Goal: Task Accomplishment & Management: Manage account settings

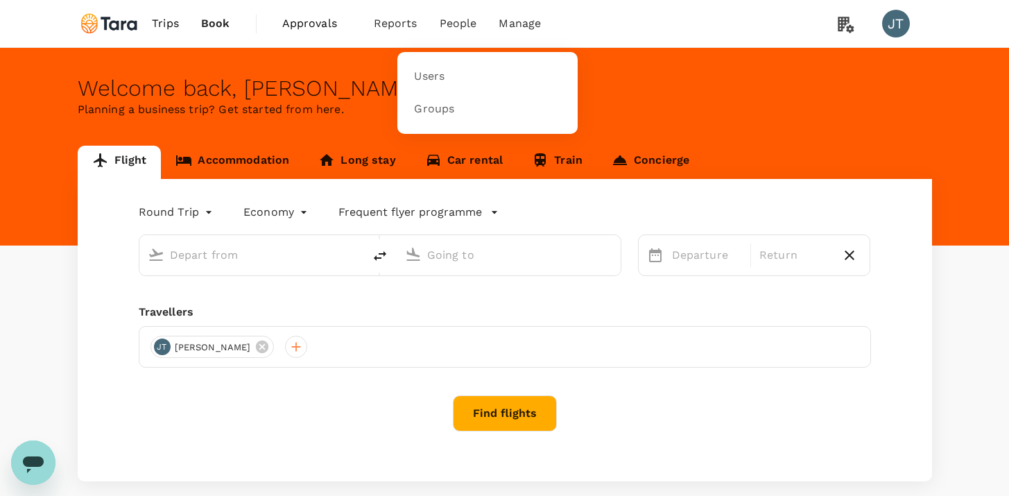
click at [446, 28] on span "People" at bounding box center [458, 23] width 37 height 17
click at [446, 70] on link "Users" at bounding box center [488, 76] width 164 height 33
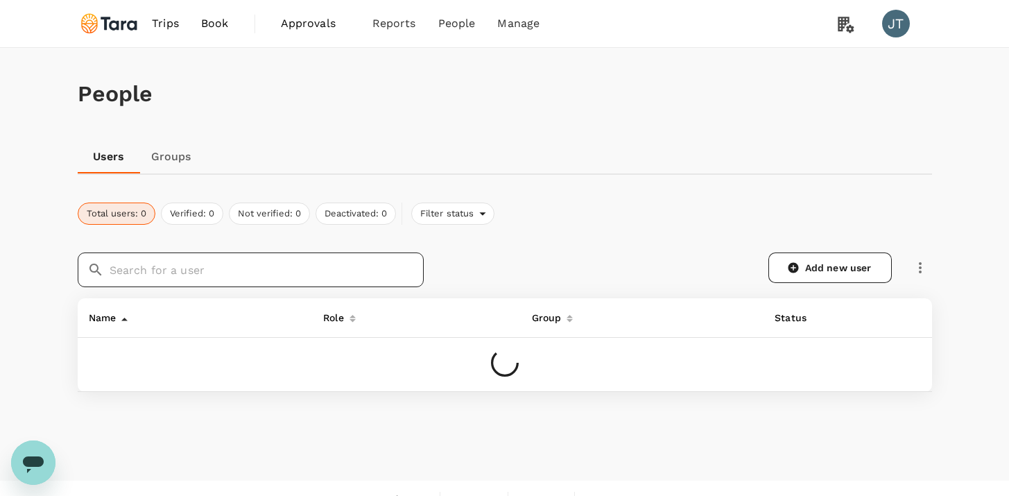
click at [319, 272] on input "text" at bounding box center [267, 269] width 314 height 35
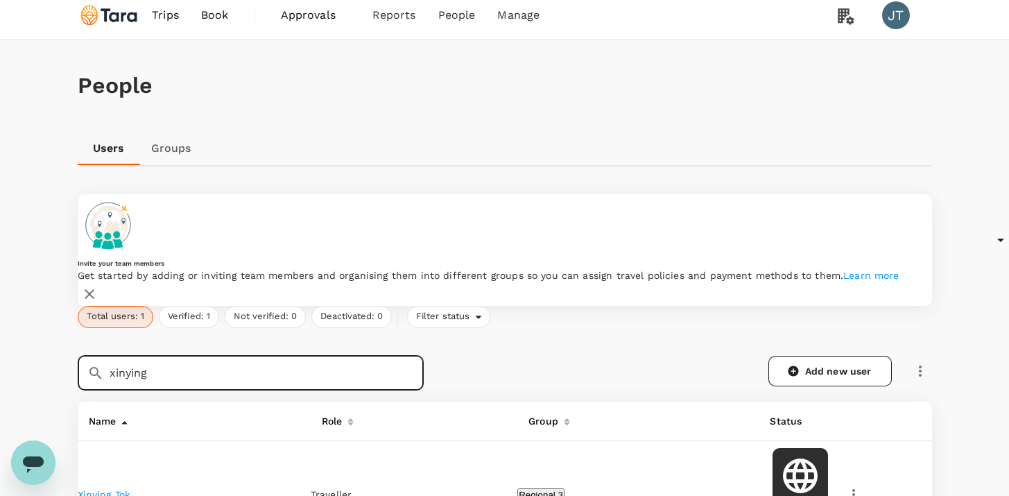
scroll to position [137, 0]
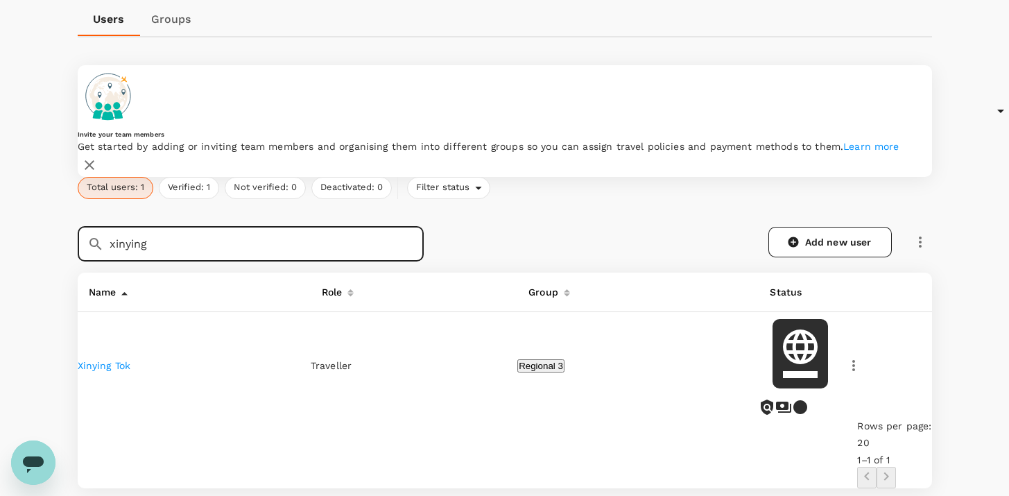
type input "xinying"
click at [129, 360] on link "Xinying Tok" at bounding box center [104, 365] width 53 height 11
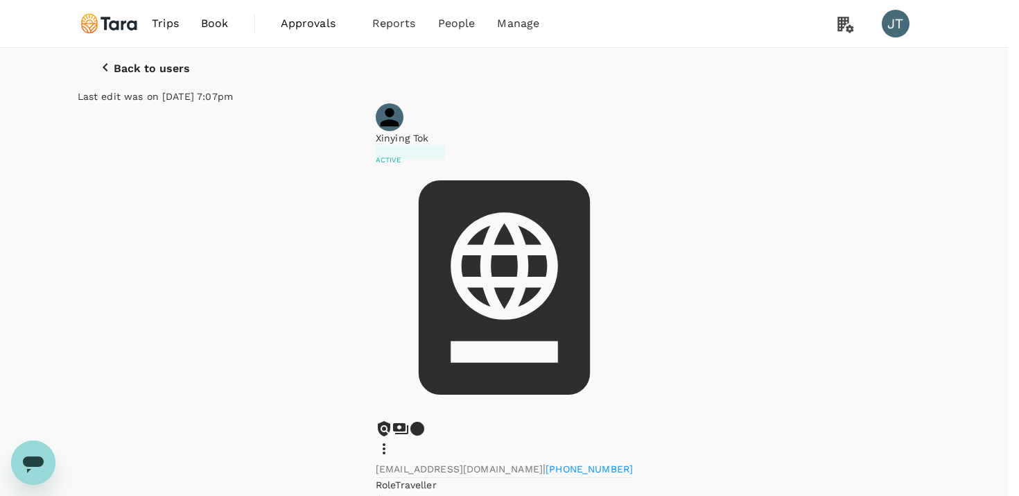
drag, startPoint x: 700, startPoint y: 395, endPoint x: 623, endPoint y: 392, distance: 77.0
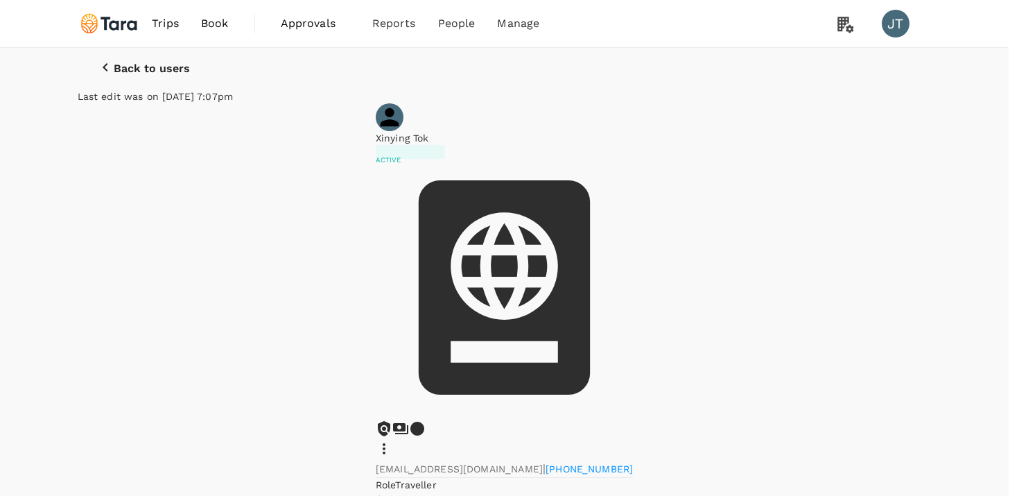
drag, startPoint x: 710, startPoint y: 391, endPoint x: 641, endPoint y: 398, distance: 69.0
